Goal: Task Accomplishment & Management: Complete application form

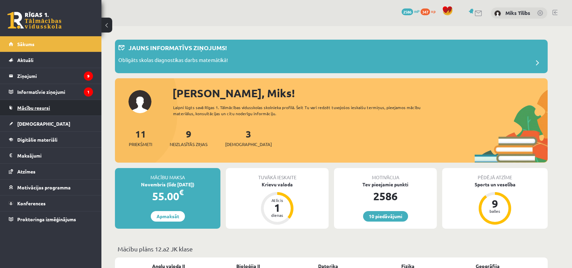
click at [64, 109] on link "Mācību resursi" at bounding box center [51, 108] width 84 height 16
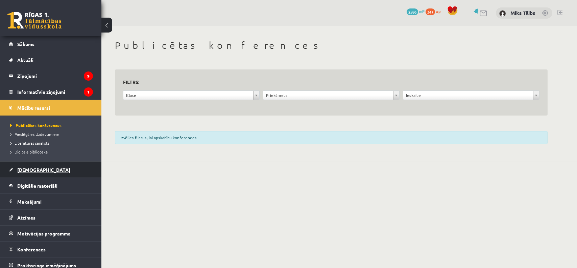
click at [52, 164] on link "[DEMOGRAPHIC_DATA]" at bounding box center [51, 170] width 84 height 16
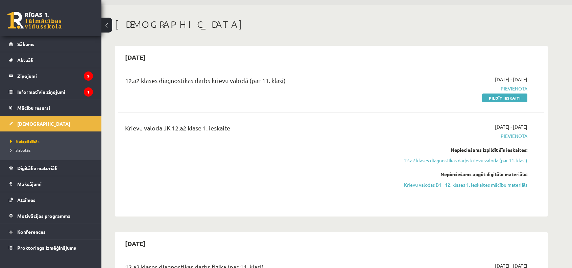
scroll to position [26, 0]
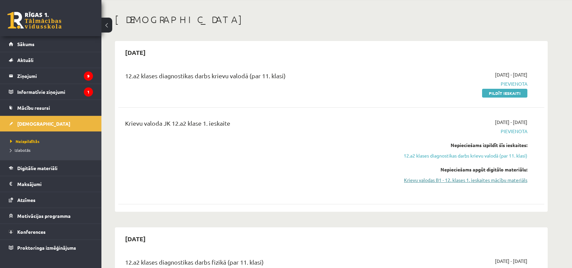
click at [456, 181] on link "Krievu valodas B1 - 12. klases 1. ieskaites mācību materiāls" at bounding box center [464, 179] width 128 height 7
click at [426, 176] on link "Krievu valodas B1 - 12. klases 1. ieskaites mācību materiāls" at bounding box center [464, 179] width 128 height 7
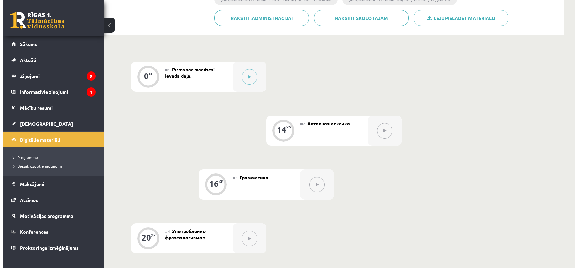
scroll to position [142, 0]
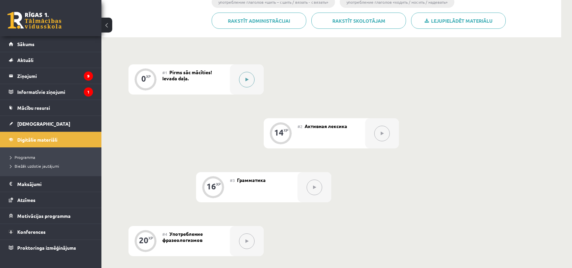
click at [254, 80] on button at bounding box center [247, 80] width 16 height 16
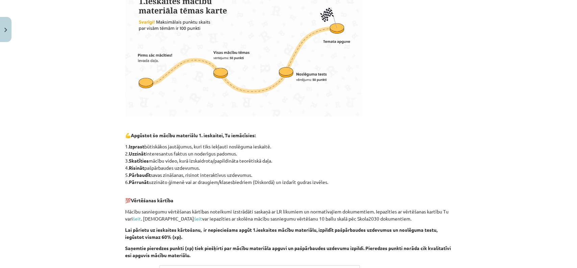
scroll to position [378, 0]
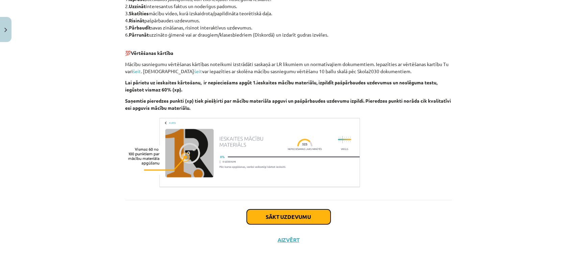
click at [284, 215] on button "Sākt uzdevumu" at bounding box center [289, 216] width 84 height 15
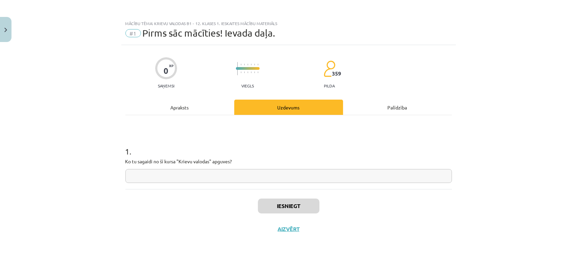
click at [264, 173] on input "text" at bounding box center [288, 176] width 327 height 14
type input "***"
click at [267, 208] on button "Iesniegt" at bounding box center [289, 205] width 62 height 15
click at [272, 232] on button "Nākamā nodarbība" at bounding box center [289, 233] width 66 height 16
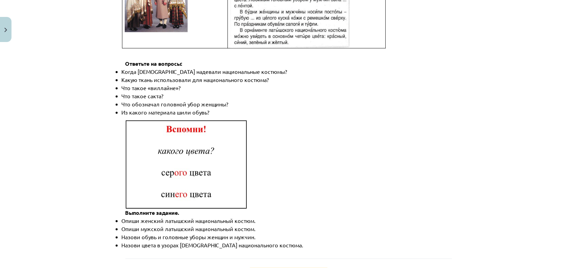
scroll to position [968, 0]
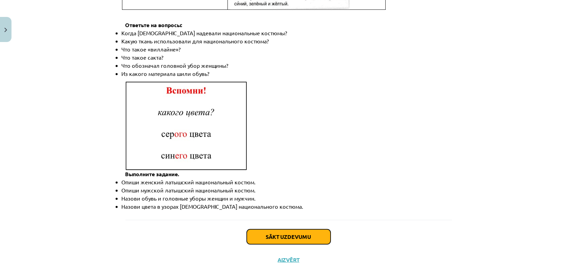
click at [280, 229] on button "Sākt uzdevumu" at bounding box center [289, 236] width 84 height 15
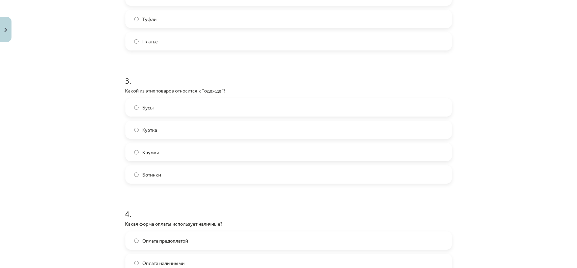
scroll to position [463, 0]
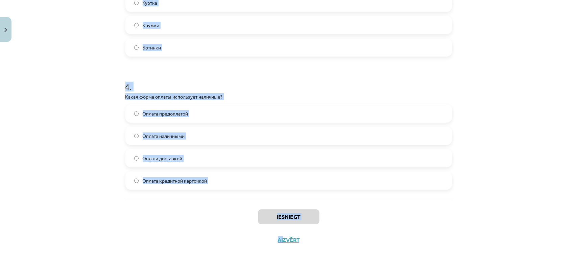
drag, startPoint x: 123, startPoint y: 132, endPoint x: 280, endPoint y: 253, distance: 198.1
click at [280, 253] on div "Mācību tēma: Krievu valodas b1 - 12. klases 1. ieskaites mācību materiāls #2 Ак…" at bounding box center [288, 134] width 577 height 268
copy div "1 . Что означает слово "дешёвый"? Стоит мало денег Легко доступен Стоит много д…"
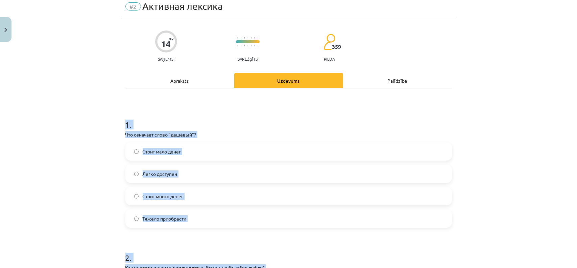
scroll to position [0, 0]
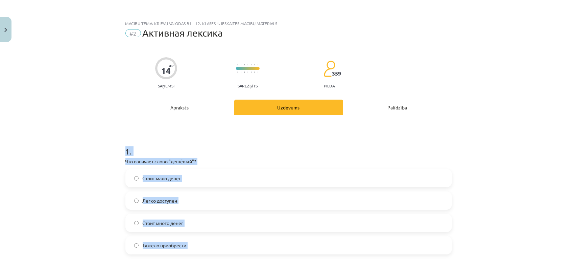
click at [162, 178] on span "Стоит мало денег" at bounding box center [162, 178] width 39 height 7
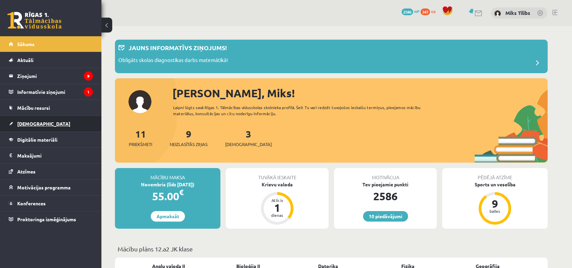
click at [41, 126] on link "[DEMOGRAPHIC_DATA]" at bounding box center [51, 124] width 84 height 16
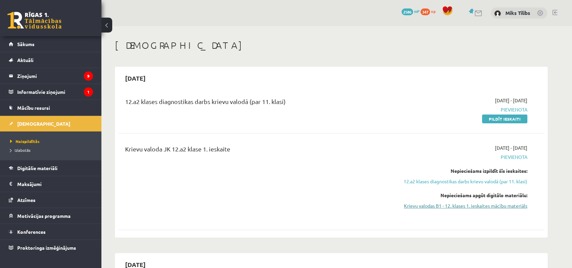
click at [464, 205] on link "Krievu valodas B1 - 12. klases 1. ieskaites mācību materiāls" at bounding box center [464, 205] width 128 height 7
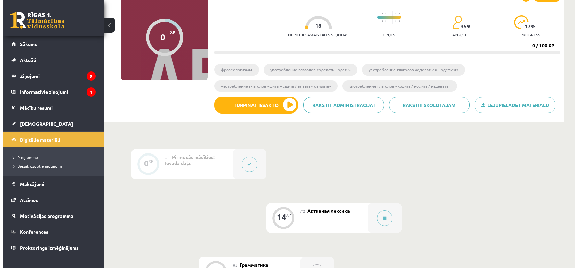
scroll to position [60, 0]
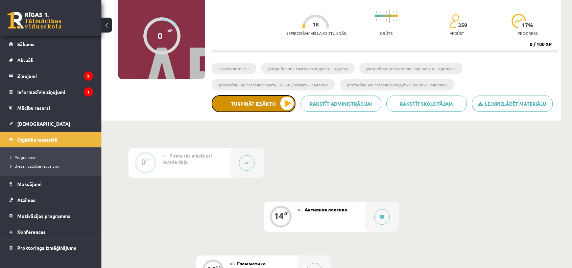
click at [260, 105] on button "Turpināt iesākto" at bounding box center [254, 103] width 84 height 17
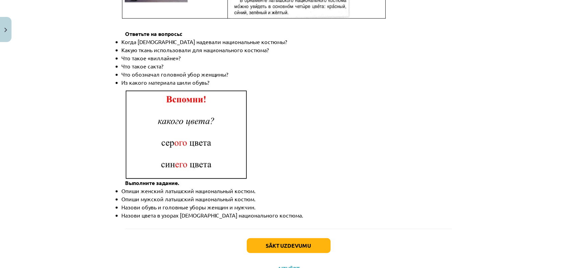
scroll to position [968, 0]
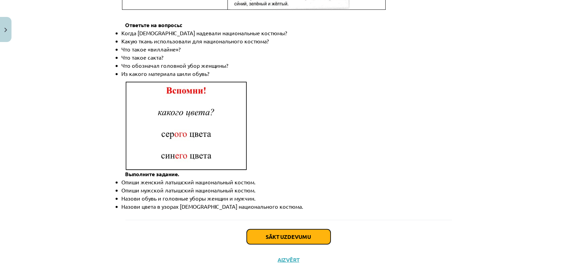
click at [265, 229] on button "Sākt uzdevumu" at bounding box center [289, 236] width 84 height 15
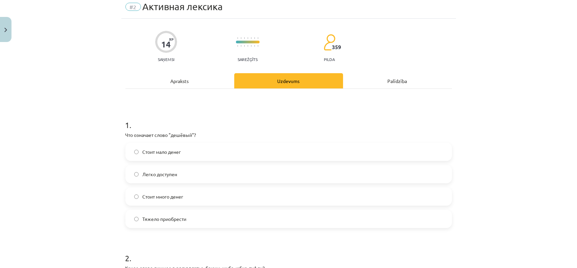
scroll to position [17, 0]
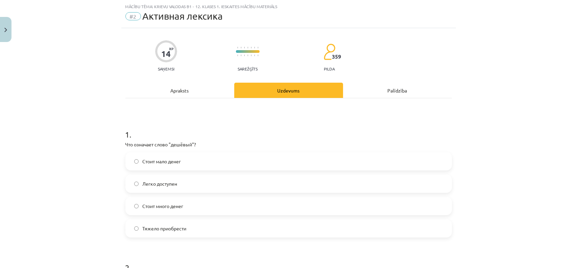
click at [213, 163] on label "Стоит мало денег" at bounding box center [288, 161] width 325 height 17
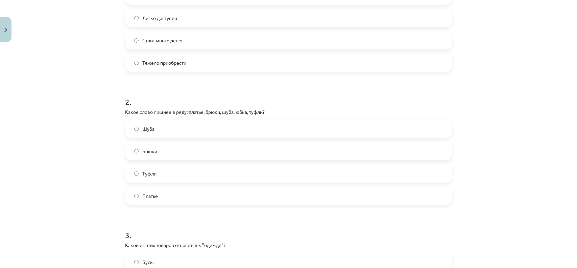
scroll to position [204, 0]
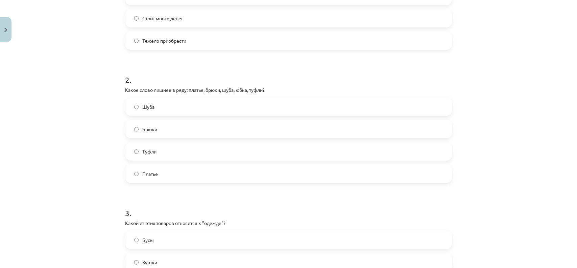
click at [170, 159] on label "Туфли" at bounding box center [288, 151] width 325 height 17
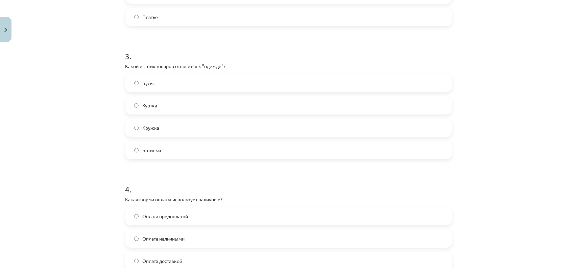
scroll to position [363, 0]
click at [164, 102] on label "Куртка" at bounding box center [288, 103] width 325 height 17
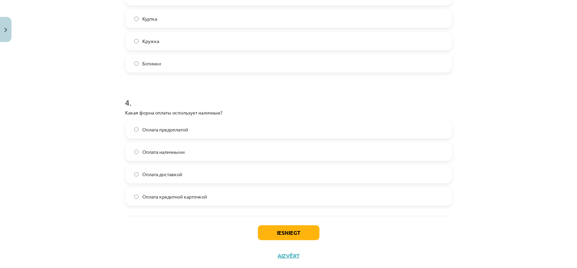
scroll to position [449, 0]
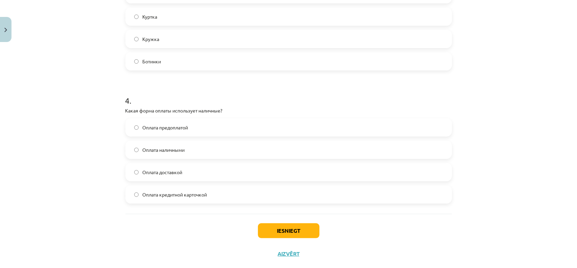
click at [154, 144] on label "Оплата наличными" at bounding box center [288, 149] width 325 height 17
click at [291, 227] on button "Iesniegt" at bounding box center [289, 230] width 62 height 15
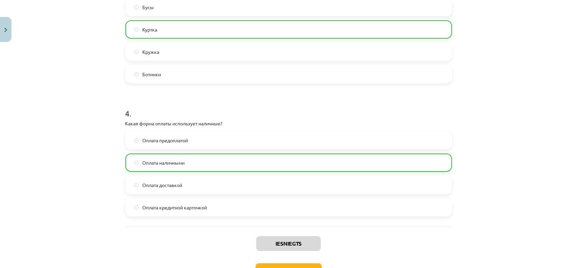
scroll to position [485, 0]
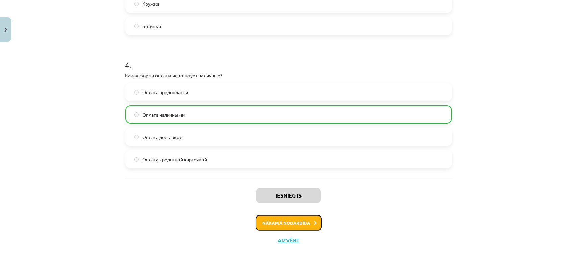
click at [291, 224] on button "Nākamā nodarbība" at bounding box center [289, 223] width 66 height 16
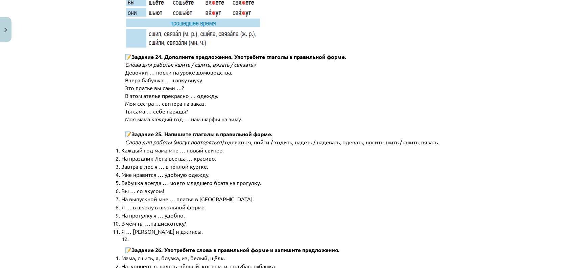
scroll to position [3400, 0]
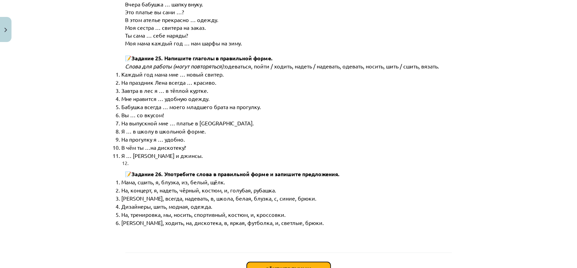
click at [289, 261] on button "Sākt uzdevumu" at bounding box center [289, 268] width 84 height 15
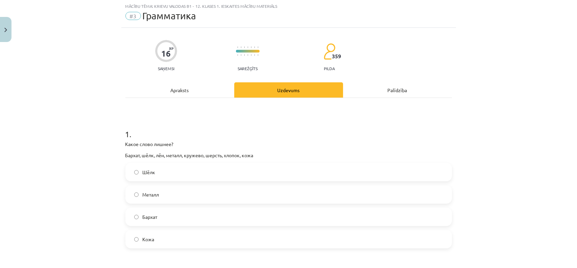
scroll to position [17, 0]
click at [125, 144] on p "Какое слово лишнее?" at bounding box center [288, 144] width 327 height 7
click at [173, 165] on label "Шёлк" at bounding box center [288, 172] width 325 height 17
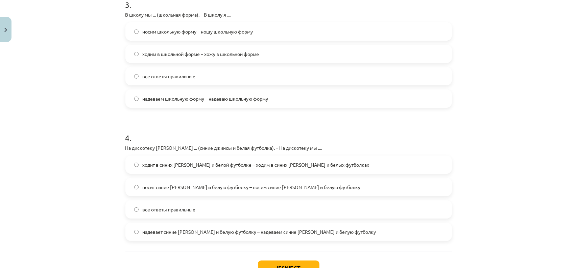
scroll to position [474, 0]
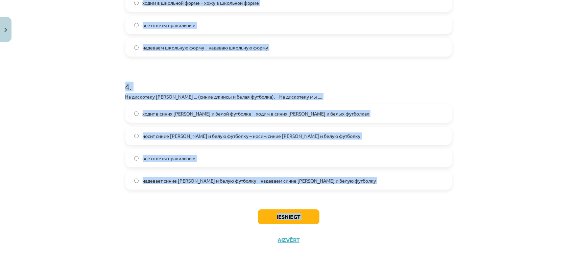
drag, startPoint x: 121, startPoint y: 143, endPoint x: 244, endPoint y: 238, distance: 154.7
copy div "Какое слово лишнее? Бархат, шёлк, лён, металл, кружево, шерсть, хлопок, кожа Шё…"
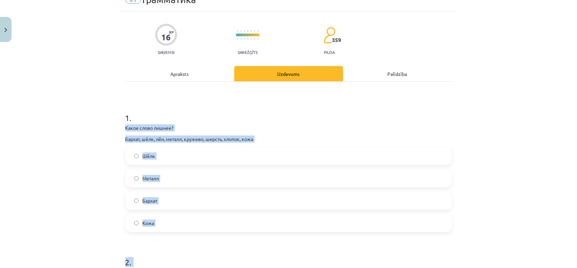
scroll to position [41, 0]
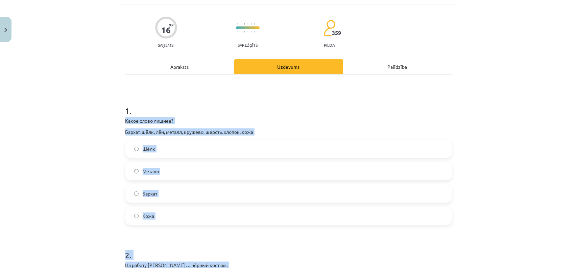
click at [167, 164] on label "Металл" at bounding box center [288, 170] width 325 height 17
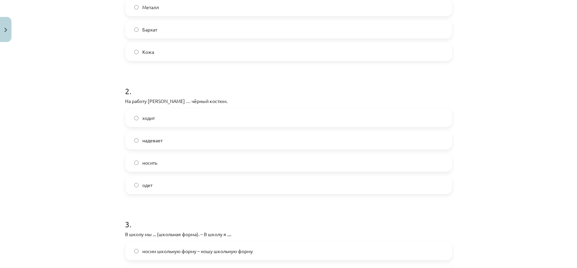
scroll to position [204, 0]
click at [138, 139] on label "надевает" at bounding box center [288, 140] width 325 height 17
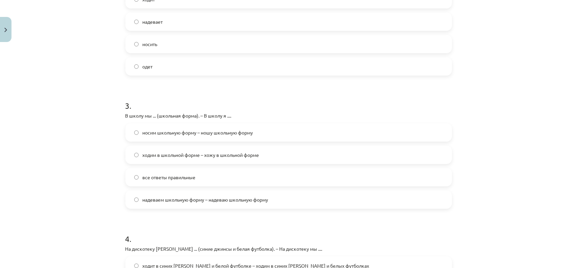
scroll to position [323, 0]
click at [146, 176] on span "все ответы правильные" at bounding box center [169, 176] width 53 height 7
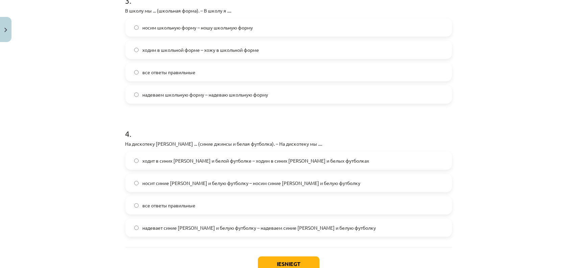
scroll to position [474, 0]
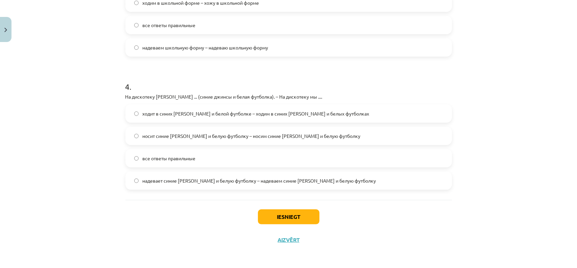
click at [150, 159] on span "все ответы правильные" at bounding box center [169, 158] width 53 height 7
click at [284, 220] on button "Iesniegt" at bounding box center [289, 216] width 62 height 15
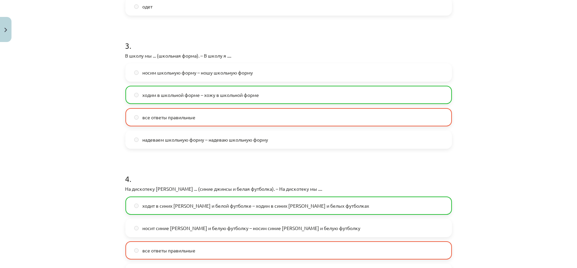
scroll to position [496, 0]
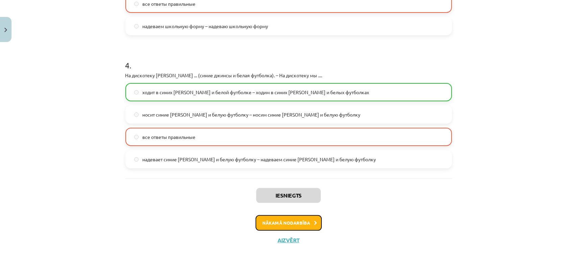
click at [301, 221] on button "Nākamā nodarbība" at bounding box center [289, 223] width 66 height 16
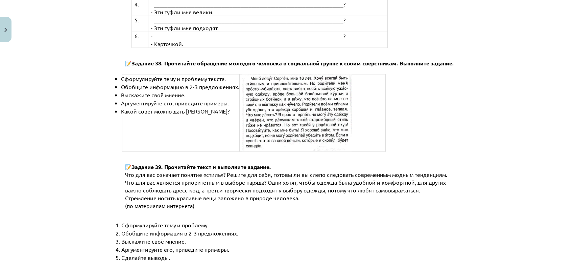
scroll to position [2562, 0]
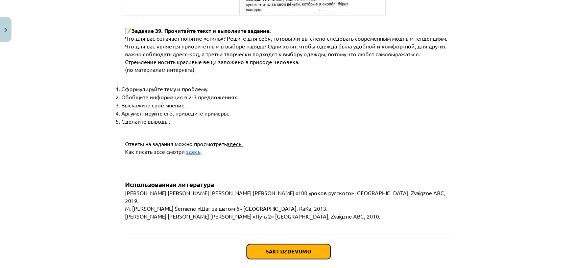
click at [299, 244] on button "Sākt uzdevumu" at bounding box center [289, 251] width 84 height 15
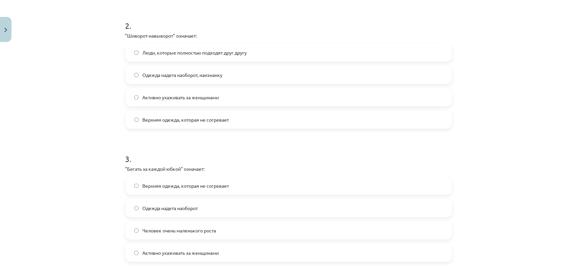
scroll to position [463, 0]
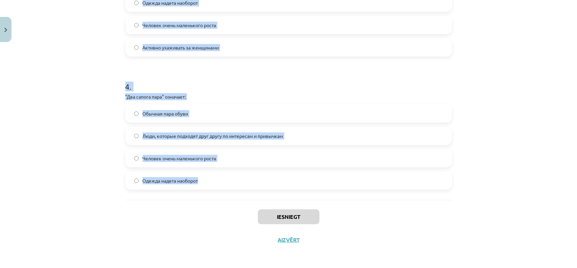
drag, startPoint x: 123, startPoint y: 145, endPoint x: 319, endPoint y: 182, distance: 199.3
copy form ""Сапожник без сапог" означает: Люди, которые полностью подходят друг другу Чело…"
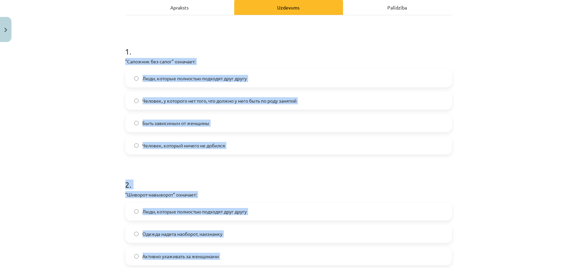
scroll to position [0, 0]
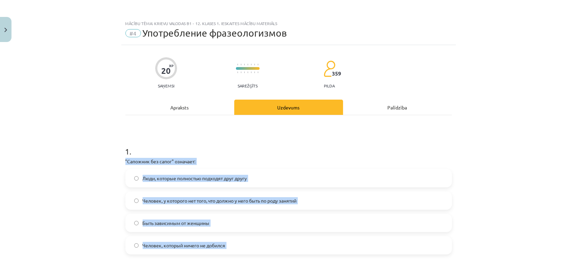
click at [162, 195] on label "Человек, у которого нет того, что должно у него быть по роду занятий" at bounding box center [288, 200] width 325 height 17
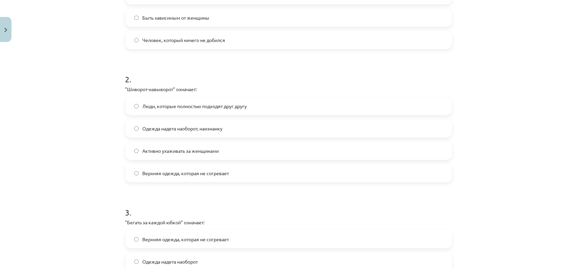
scroll to position [207, 0]
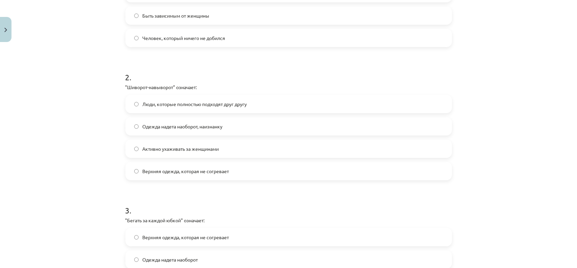
click at [186, 128] on span "Одежда надета наоборот, наизнанку" at bounding box center [183, 126] width 80 height 7
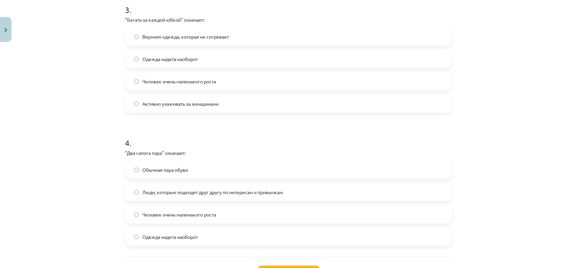
scroll to position [396, 0]
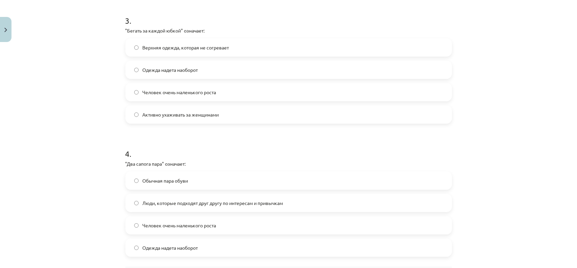
click at [178, 120] on label "Активно ухаживать за женщинами" at bounding box center [288, 114] width 325 height 17
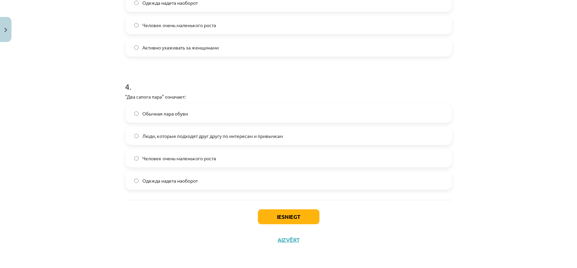
click at [182, 136] on span "Люди, которые подходят друг другу по интересам и привычкам" at bounding box center [213, 135] width 141 height 7
click at [274, 218] on button "Iesniegt" at bounding box center [289, 216] width 62 height 15
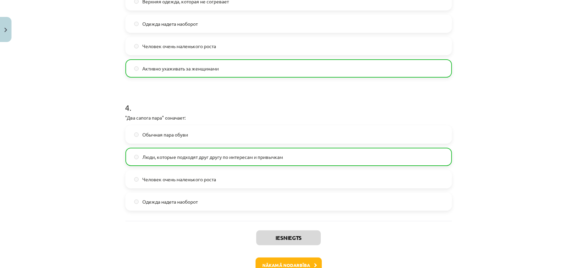
scroll to position [485, 0]
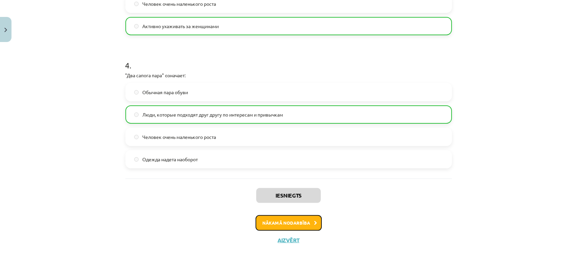
click at [298, 221] on button "Nākamā nodarbība" at bounding box center [289, 223] width 66 height 16
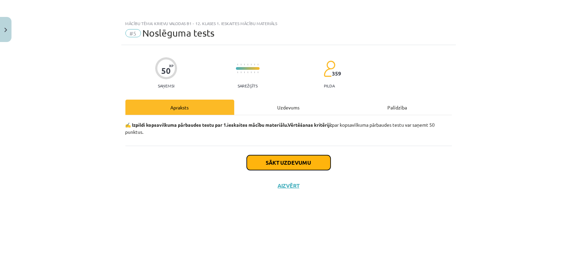
click at [308, 161] on button "Sākt uzdevumu" at bounding box center [289, 162] width 84 height 15
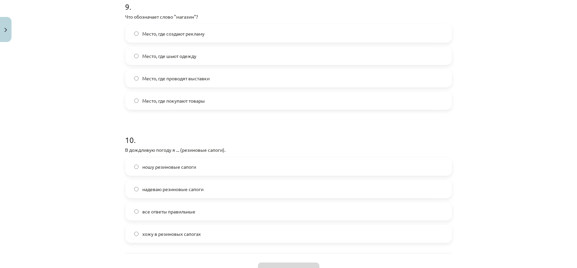
scroll to position [1261, 0]
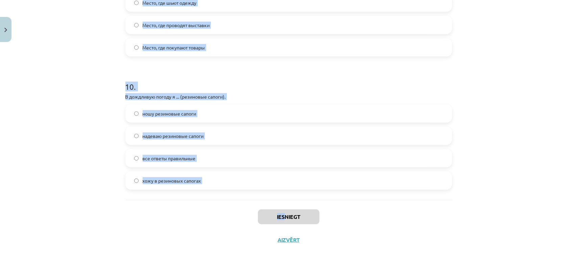
drag, startPoint x: 121, startPoint y: 159, endPoint x: 284, endPoint y: 201, distance: 168.7
copy div "Классические галстуки шьют из… Льна Синтетики Шёлка Вельвета 2 . Часы – это… Ак…"
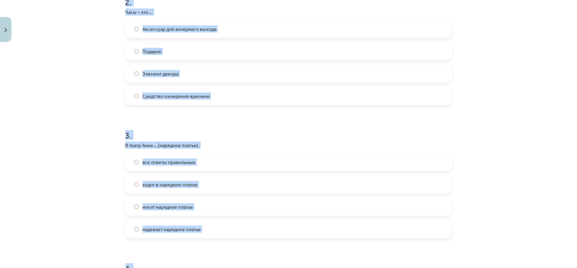
scroll to position [0, 0]
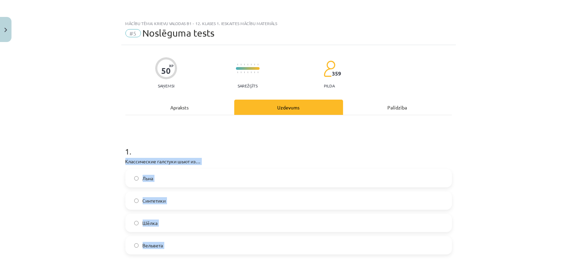
click at [158, 224] on label "Шёлка" at bounding box center [288, 222] width 325 height 17
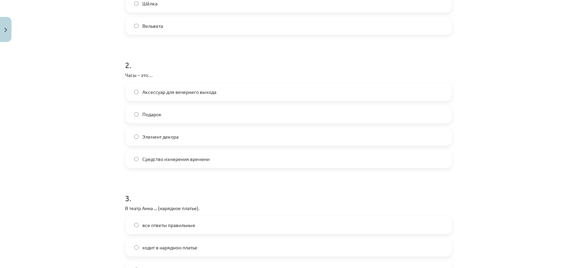
scroll to position [220, 0]
click at [151, 154] on label "Средство измерения времени" at bounding box center [288, 157] width 325 height 17
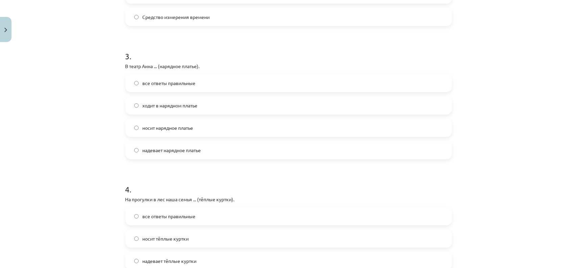
scroll to position [361, 0]
click at [175, 89] on label "все ответы правильные" at bounding box center [288, 82] width 325 height 17
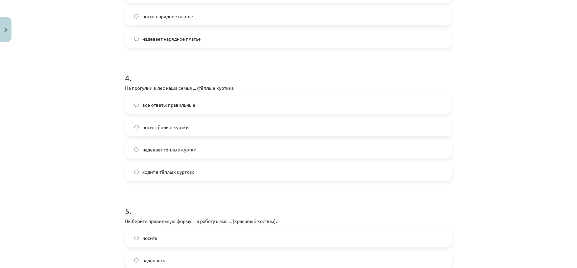
scroll to position [473, 0]
click at [161, 107] on span "все ответы правильные" at bounding box center [169, 103] width 53 height 7
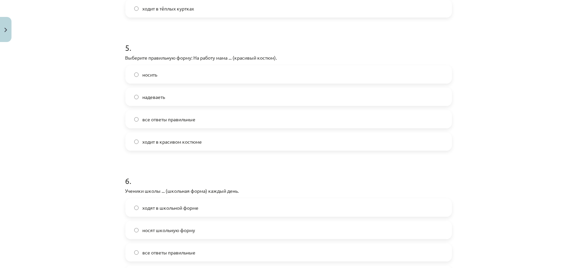
scroll to position [637, 0]
click at [148, 140] on span "ходит в красивом костюме" at bounding box center [173, 139] width 60 height 7
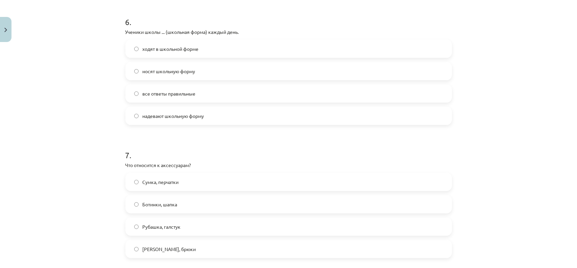
scroll to position [795, 0]
click at [176, 94] on span "все ответы правильные" at bounding box center [169, 92] width 53 height 7
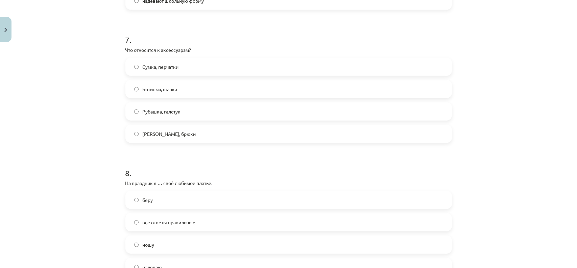
scroll to position [926, 0]
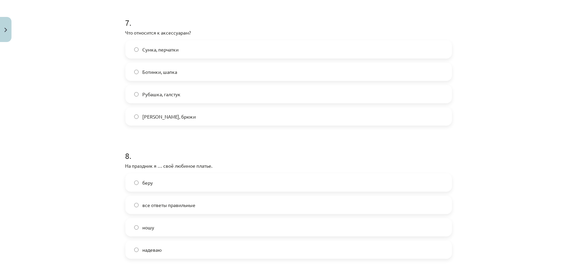
click at [170, 51] on span "Сумка, перчатки" at bounding box center [161, 49] width 36 height 7
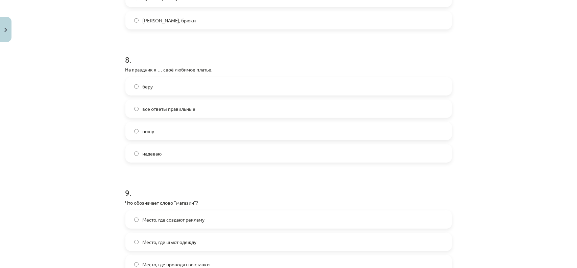
scroll to position [1027, 0]
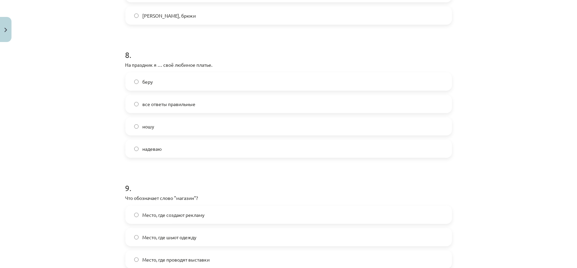
click at [139, 148] on label "надеваю" at bounding box center [288, 148] width 325 height 17
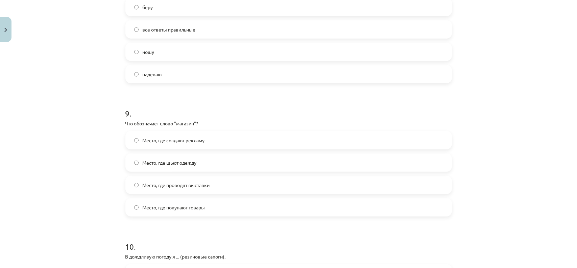
scroll to position [1115, 0]
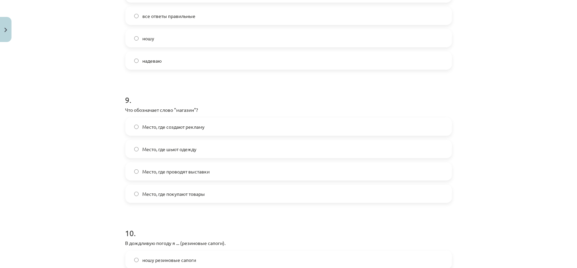
click at [206, 190] on label "Место, где покупают товары" at bounding box center [288, 193] width 325 height 17
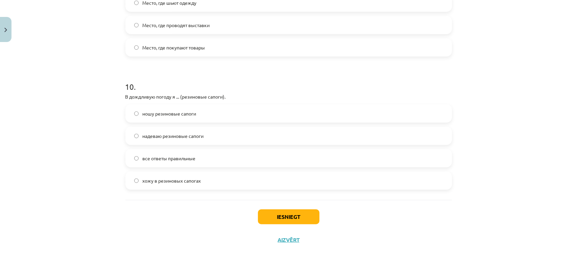
click at [143, 159] on span "все ответы правильные" at bounding box center [169, 158] width 53 height 7
click at [309, 219] on button "Iesniegt" at bounding box center [289, 216] width 62 height 15
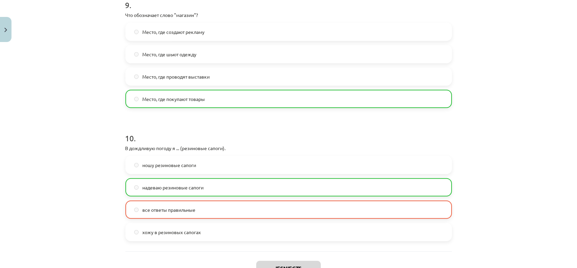
scroll to position [1282, 0]
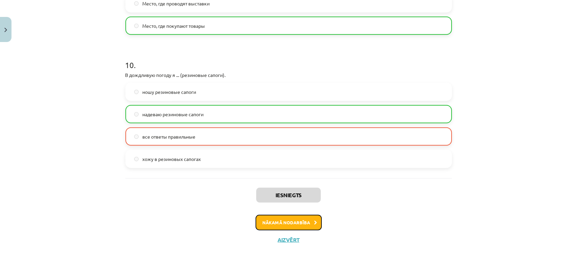
click at [280, 222] on button "Nākamā nodarbība" at bounding box center [289, 222] width 66 height 16
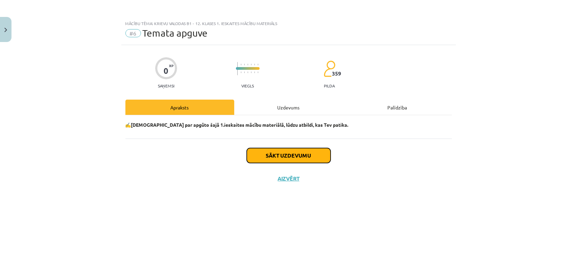
click at [286, 155] on button "Sākt uzdevumu" at bounding box center [289, 155] width 84 height 15
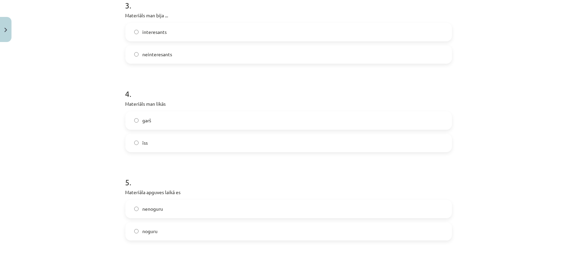
scroll to position [565, 0]
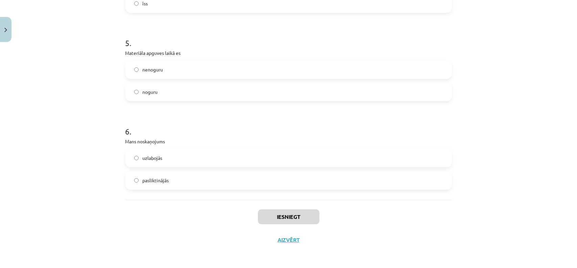
click at [169, 181] on label "pasliktinājās" at bounding box center [288, 180] width 325 height 17
drag, startPoint x: 176, startPoint y: 91, endPoint x: 151, endPoint y: 97, distance: 26.1
click at [151, 97] on label "noguru" at bounding box center [288, 92] width 325 height 17
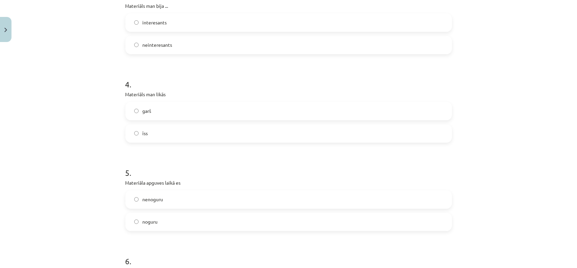
scroll to position [419, 0]
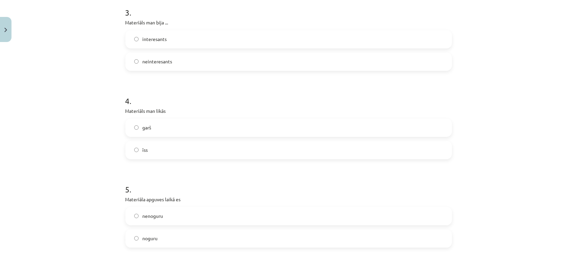
click at [158, 125] on label "garš" at bounding box center [288, 127] width 325 height 17
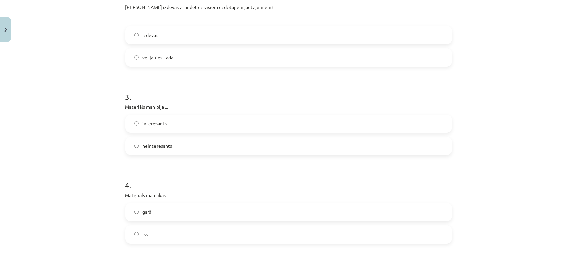
click at [176, 126] on label "interesants" at bounding box center [288, 123] width 325 height 17
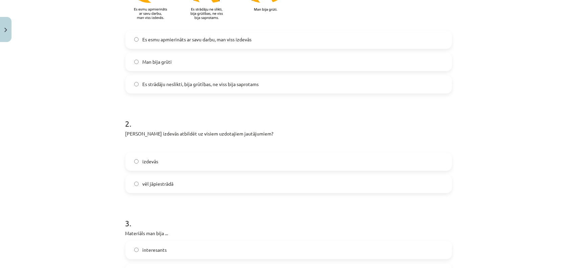
scroll to position [209, 0]
click at [164, 182] on span "vēl jāpiestrādā" at bounding box center [158, 183] width 31 height 7
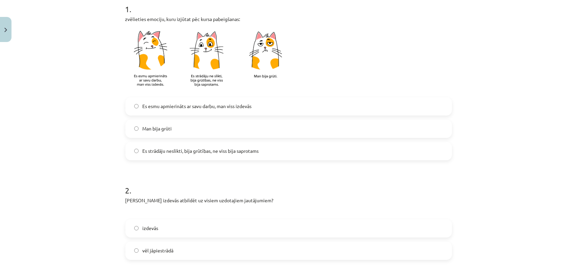
scroll to position [141, 0]
click at [169, 133] on label "Man bija grūti" at bounding box center [288, 129] width 325 height 17
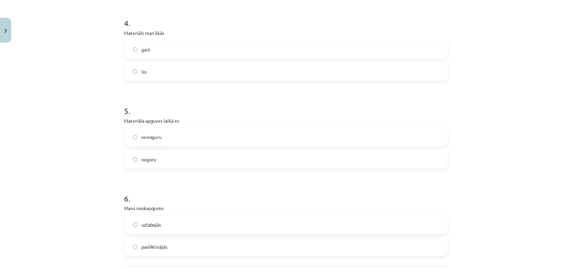
scroll to position [565, 0]
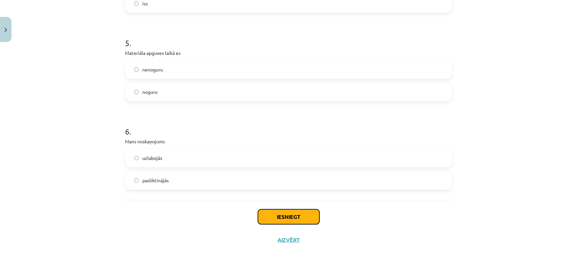
click at [288, 213] on button "Iesniegt" at bounding box center [289, 216] width 62 height 15
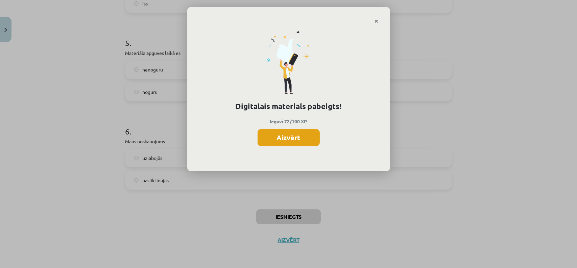
click at [310, 140] on button "Aizvērt" at bounding box center [289, 137] width 62 height 17
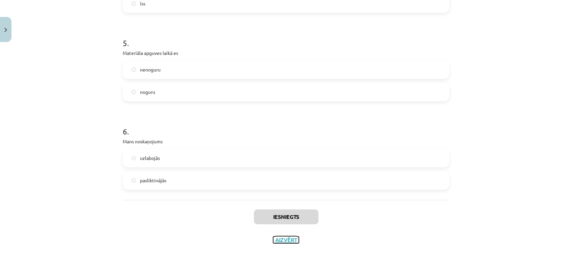
click at [274, 239] on button "Aizvērt" at bounding box center [286, 239] width 26 height 7
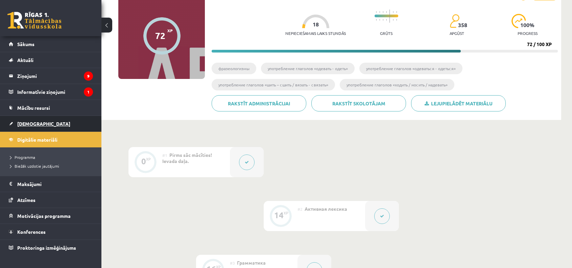
click at [36, 121] on span "[DEMOGRAPHIC_DATA]" at bounding box center [43, 123] width 53 height 6
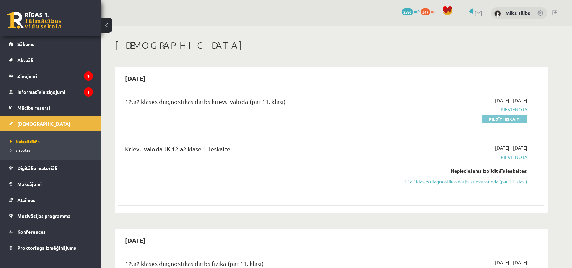
click at [497, 119] on link "Pildīt ieskaiti" at bounding box center [504, 118] width 45 height 9
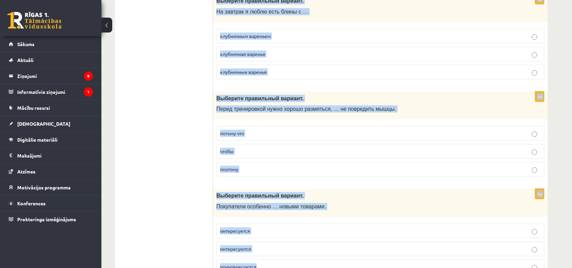
scroll to position [2633, 0]
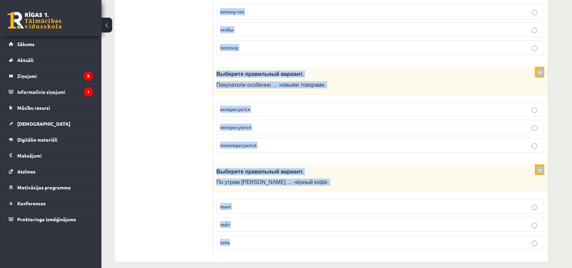
drag, startPoint x: 216, startPoint y: 137, endPoint x: 318, endPoint y: 283, distance: 178.2
copy form "Loremips dolorsitam consect. Adip elitsedd (eiusmo) …, temp incidi utlabore etd…"
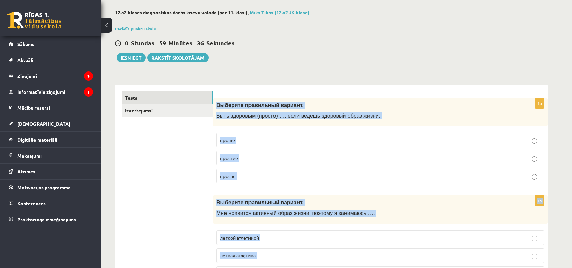
scroll to position [15, 0]
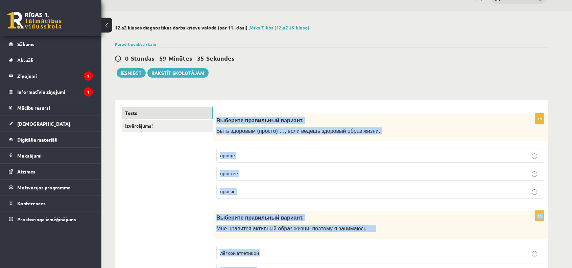
click at [238, 153] on p "проще" at bounding box center [380, 155] width 321 height 7
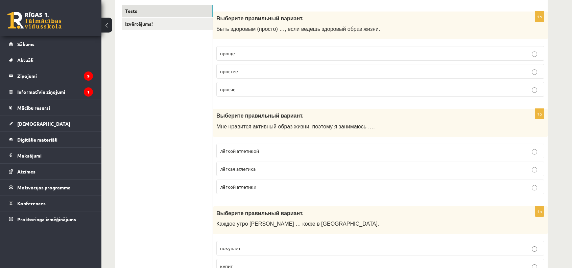
scroll to position [117, 0]
click at [238, 149] on span "лёгкой атлетикой" at bounding box center [239, 150] width 39 height 6
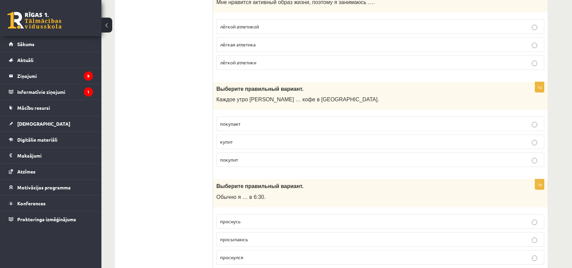
scroll to position [246, 0]
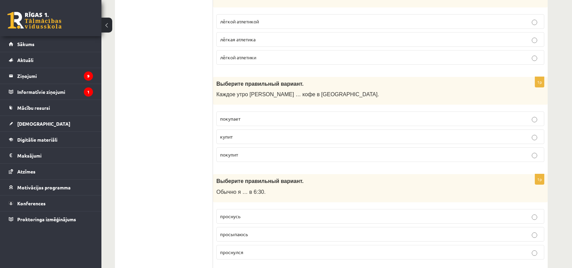
click at [235, 116] on span "покупает" at bounding box center [230, 118] width 20 height 6
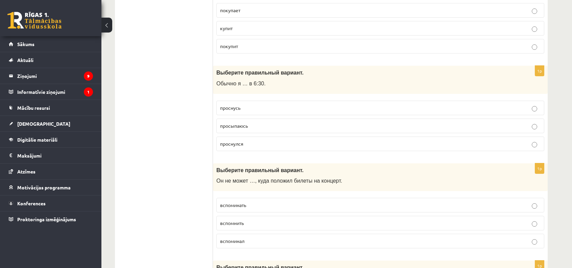
scroll to position [357, 0]
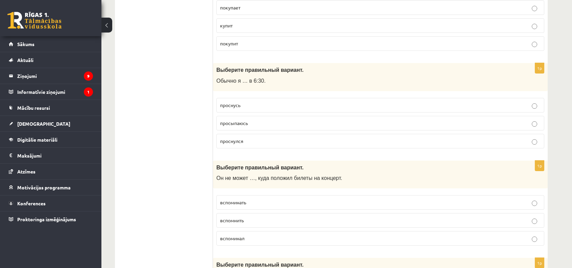
click at [252, 126] on label "просыпаюсь" at bounding box center [380, 123] width 328 height 15
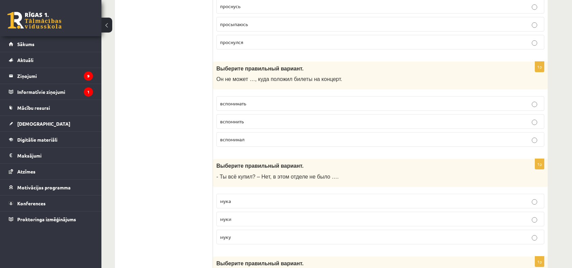
scroll to position [457, 0]
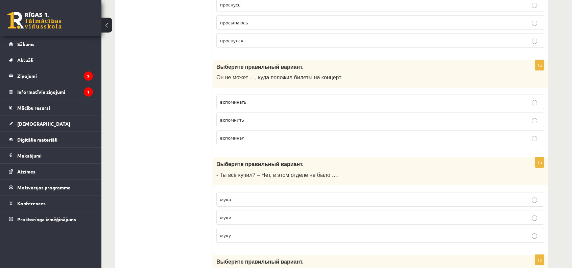
click at [245, 114] on label "вспомнить" at bounding box center [380, 119] width 328 height 15
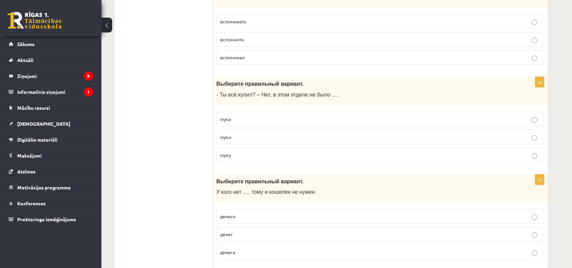
scroll to position [538, 0]
click at [229, 137] on span "муки" at bounding box center [225, 136] width 11 height 6
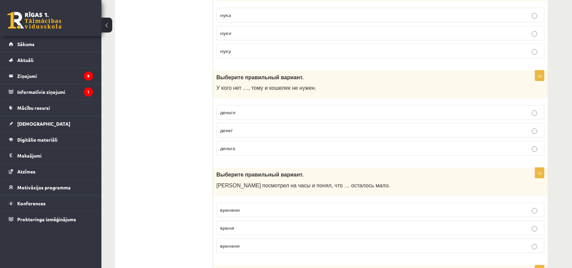
scroll to position [642, 0]
click at [256, 130] on p "денег" at bounding box center [380, 129] width 321 height 7
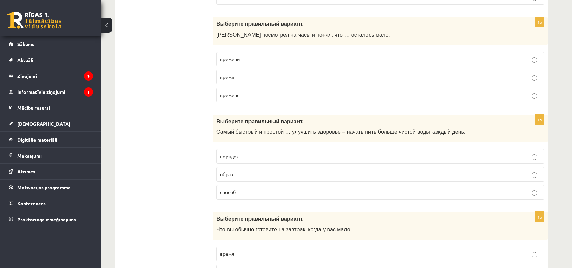
scroll to position [792, 0]
click at [263, 55] on p "времени" at bounding box center [380, 58] width 321 height 7
click at [246, 190] on p "способ" at bounding box center [380, 191] width 321 height 7
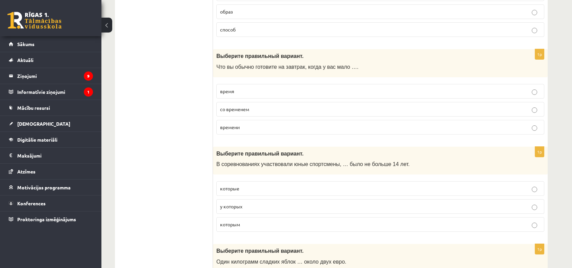
scroll to position [954, 0]
click at [252, 184] on p "которые" at bounding box center [380, 187] width 321 height 7
click at [242, 92] on label "время" at bounding box center [380, 91] width 328 height 15
click at [248, 126] on p "времени" at bounding box center [380, 126] width 321 height 7
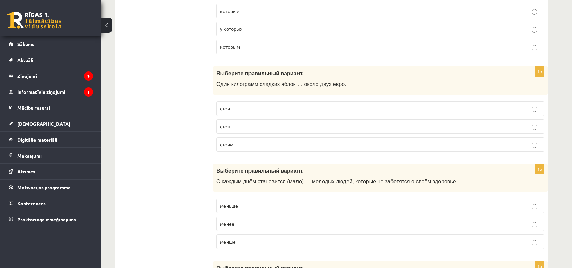
scroll to position [1137, 0]
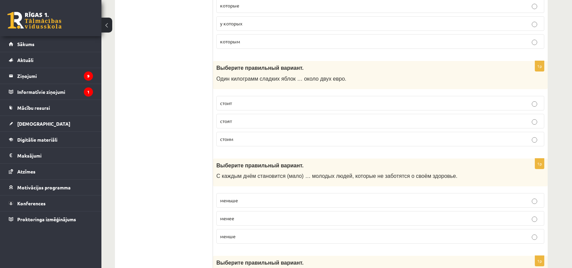
click at [248, 102] on p "стоит" at bounding box center [380, 102] width 321 height 7
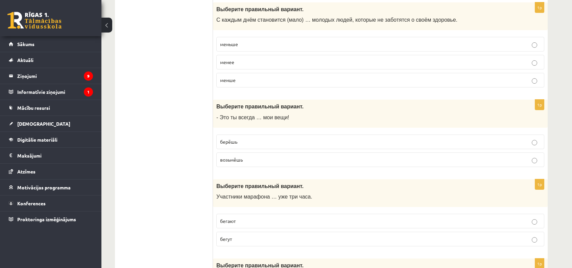
scroll to position [1293, 0]
click at [247, 37] on label "меньше" at bounding box center [380, 44] width 328 height 15
click at [256, 138] on p "берёшь" at bounding box center [380, 141] width 321 height 7
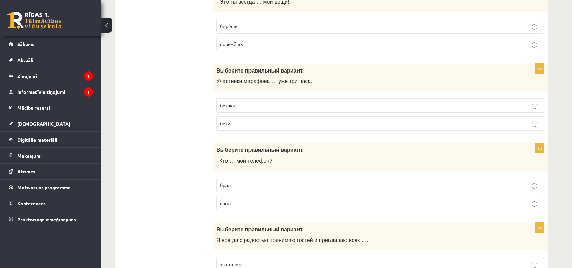
scroll to position [1409, 0]
click at [241, 119] on p "бегут" at bounding box center [380, 122] width 321 height 7
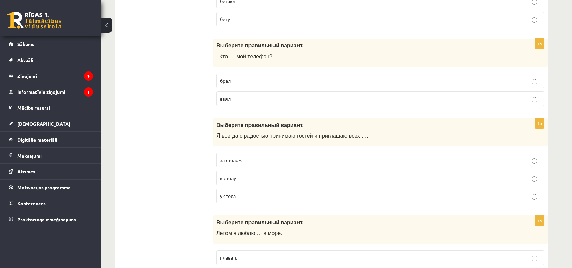
scroll to position [1514, 0]
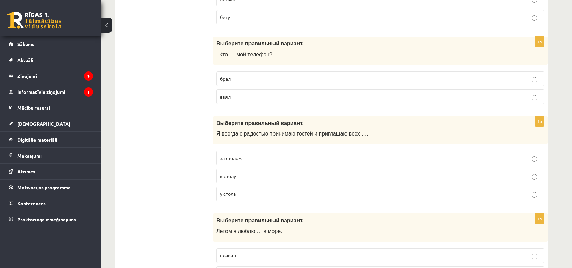
click at [237, 89] on label "взял" at bounding box center [380, 96] width 328 height 15
click at [236, 175] on p "к столу" at bounding box center [380, 175] width 321 height 7
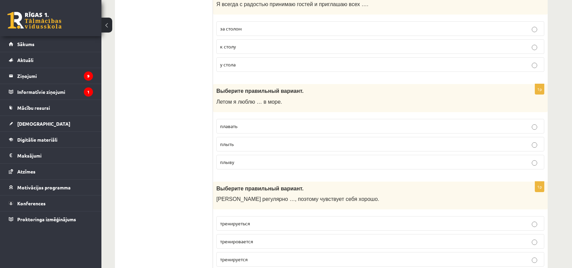
scroll to position [1644, 0]
click at [233, 122] on span "плавать" at bounding box center [228, 125] width 17 height 6
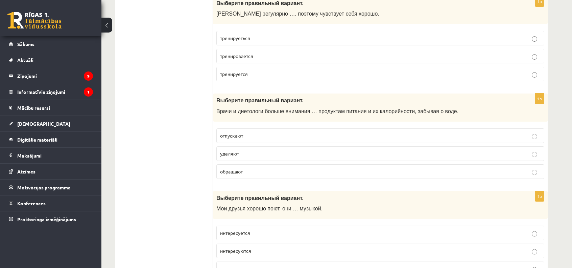
scroll to position [1829, 0]
click at [262, 34] on p "тренируеться" at bounding box center [380, 37] width 321 height 7
click at [232, 150] on span "уделяют" at bounding box center [229, 153] width 19 height 6
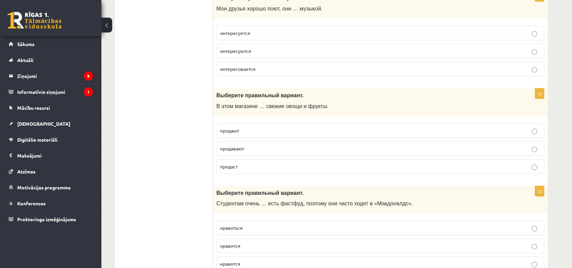
scroll to position [1967, 0]
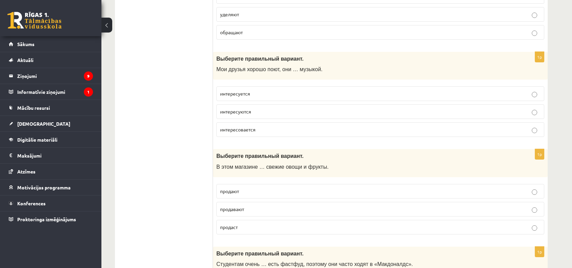
click at [265, 108] on p "интересуются" at bounding box center [380, 111] width 321 height 7
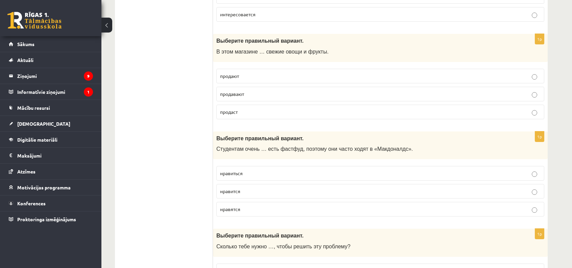
scroll to position [2083, 0]
click at [248, 72] on p "продают" at bounding box center [380, 75] width 321 height 7
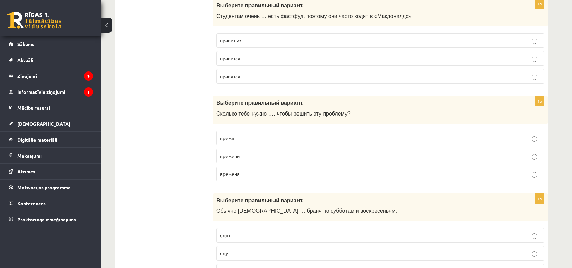
scroll to position [2222, 0]
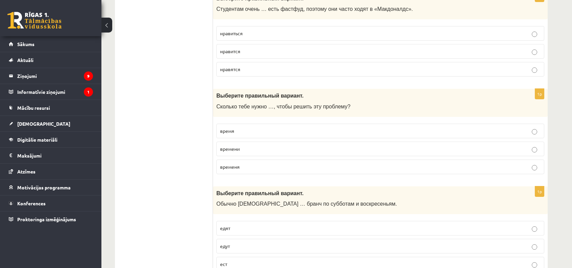
click at [263, 30] on p "нравиться" at bounding box center [380, 33] width 321 height 7
click at [236, 145] on span "времени" at bounding box center [230, 148] width 20 height 6
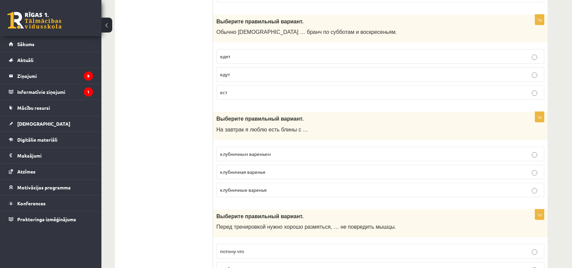
scroll to position [2399, 0]
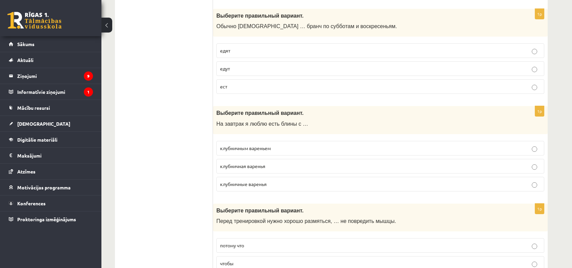
click at [237, 47] on p "едят" at bounding box center [380, 50] width 321 height 7
click at [277, 144] on p "клубничным вареньем" at bounding box center [380, 147] width 321 height 7
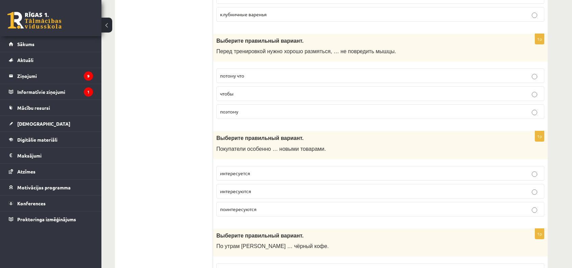
scroll to position [2568, 0]
click at [245, 90] on p "чтобы" at bounding box center [380, 93] width 321 height 7
click at [250, 188] on p "интересуются" at bounding box center [380, 191] width 321 height 7
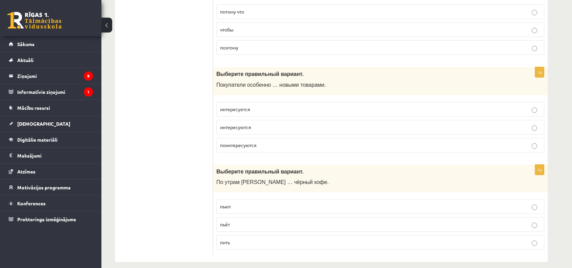
click at [233, 221] on p "пьёт" at bounding box center [380, 224] width 321 height 7
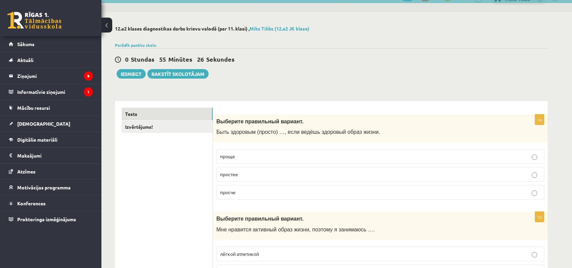
scroll to position [0, 0]
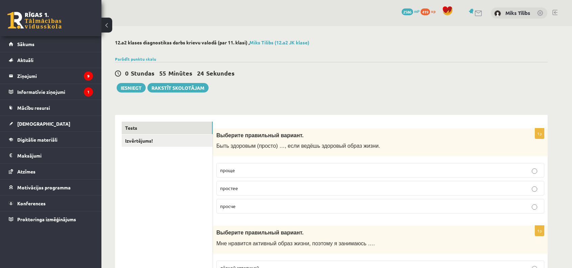
click at [131, 82] on div "0 Stundas 55 Minūtes 24 Sekundes Ieskaite saglabāta! Iesniegt Rakstīt skolotājam" at bounding box center [331, 77] width 433 height 30
click at [131, 85] on button "Iesniegt" at bounding box center [131, 87] width 29 height 9
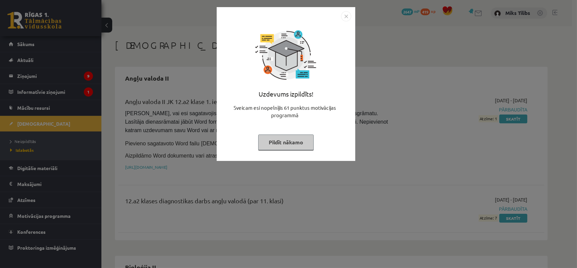
click at [344, 15] on img "Close" at bounding box center [346, 16] width 10 height 10
